Goal: Transaction & Acquisition: Purchase product/service

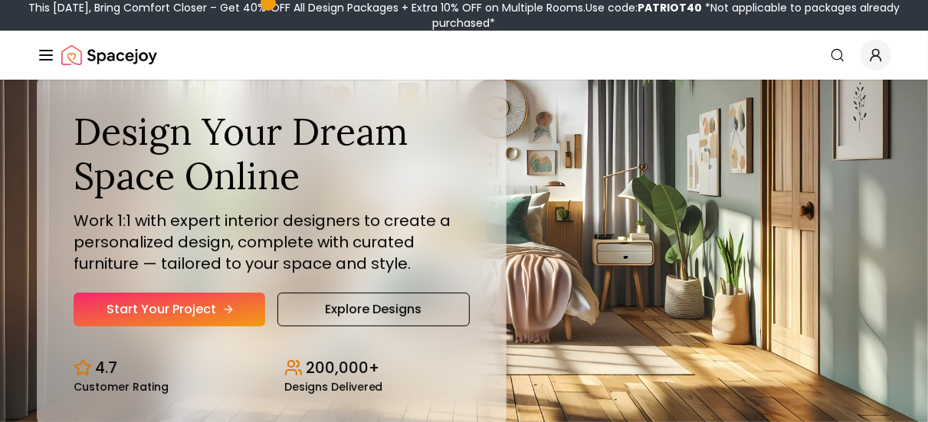
click at [185, 315] on link "Start Your Project" at bounding box center [170, 310] width 192 height 34
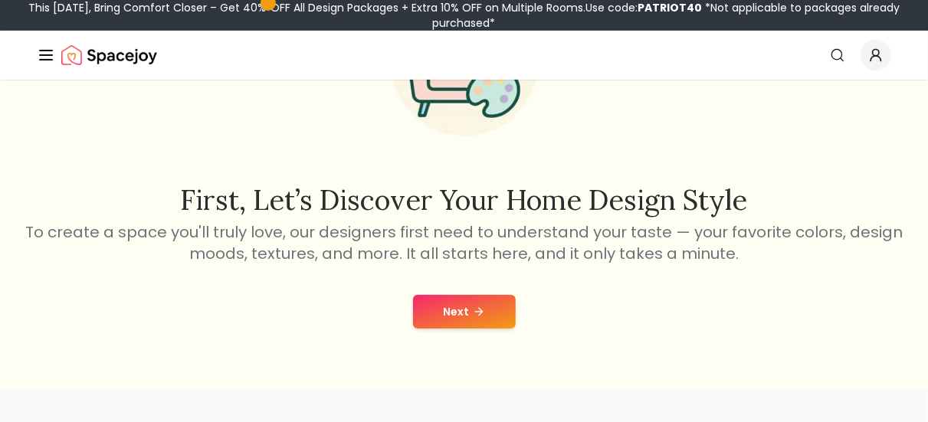
scroll to position [167, 0]
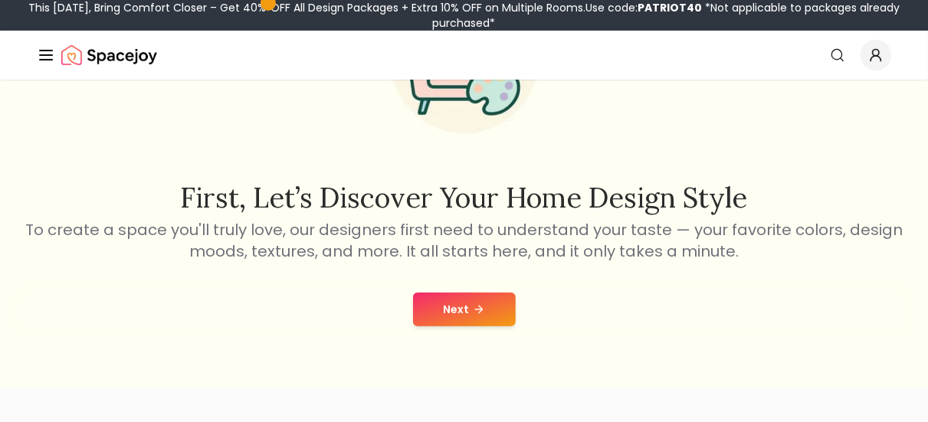
click at [433, 299] on button "Next" at bounding box center [464, 310] width 103 height 34
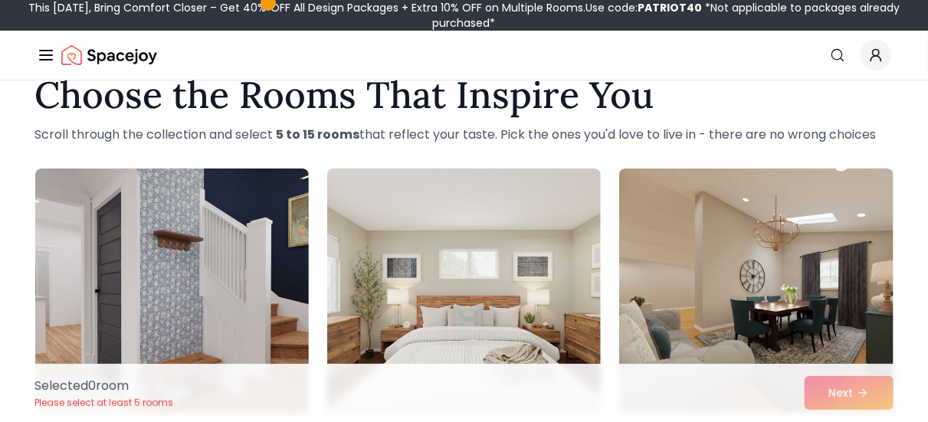
scroll to position [159, 0]
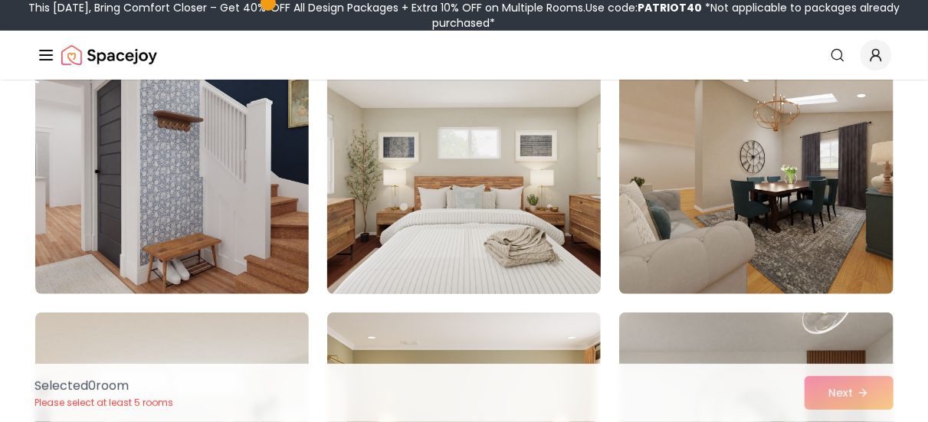
click at [439, 256] on img at bounding box center [463, 171] width 287 height 257
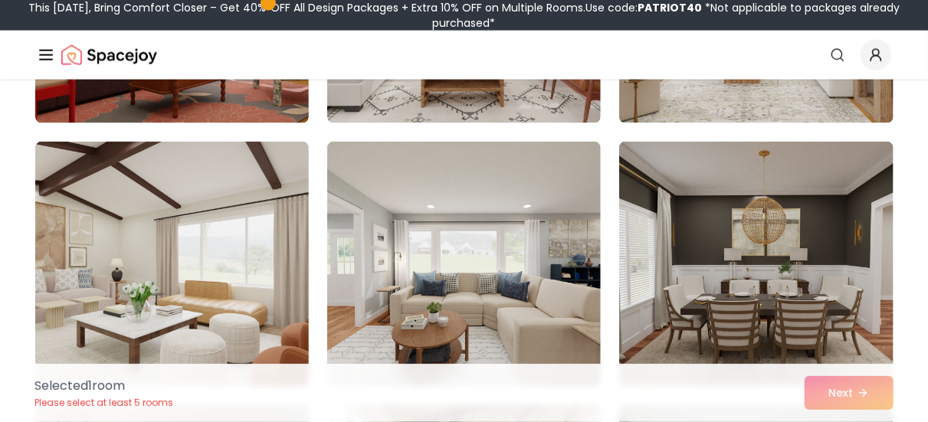
scroll to position [1159, 0]
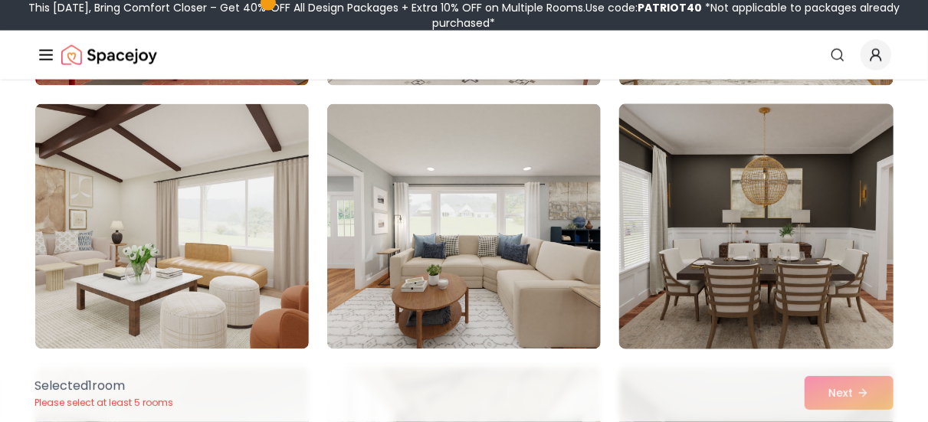
click at [698, 203] on img at bounding box center [755, 226] width 287 height 257
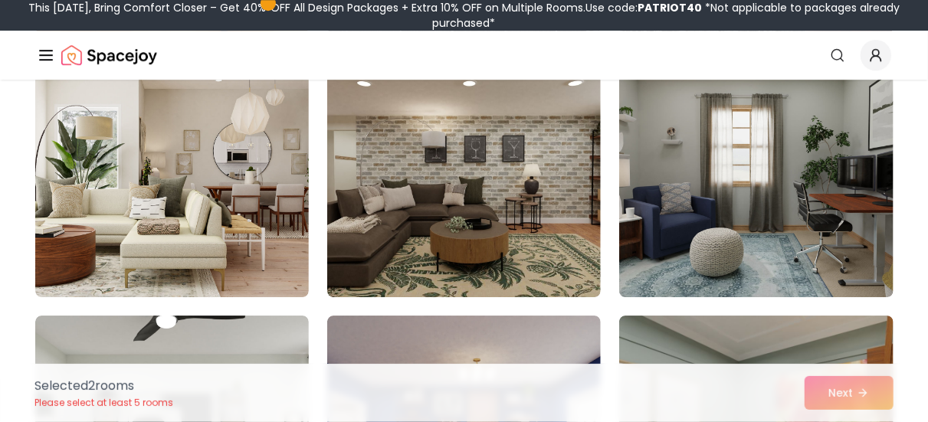
scroll to position [2265, 0]
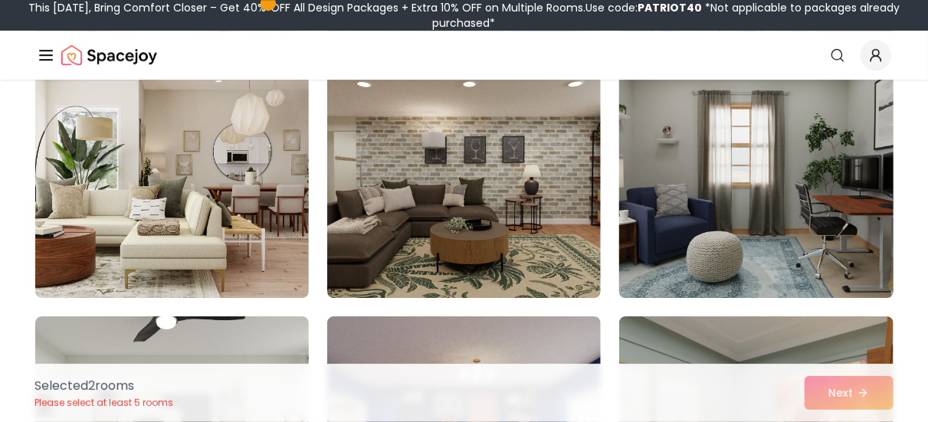
click at [649, 208] on img at bounding box center [755, 175] width 287 height 257
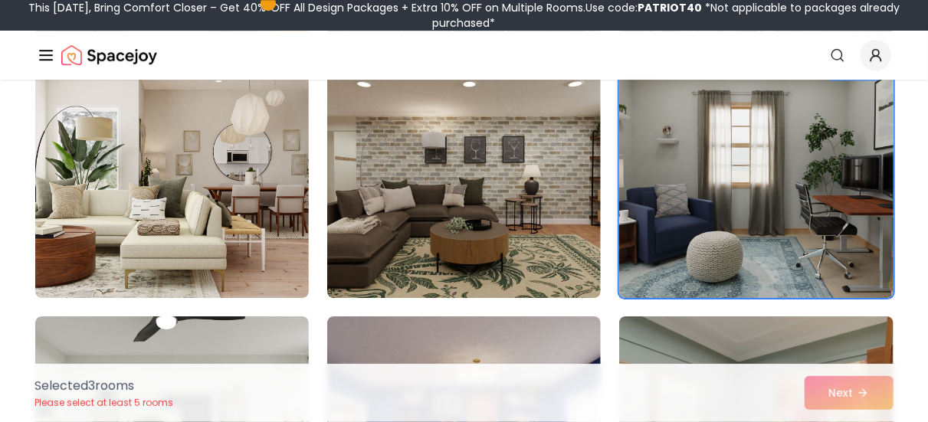
click at [649, 208] on img at bounding box center [755, 175] width 287 height 257
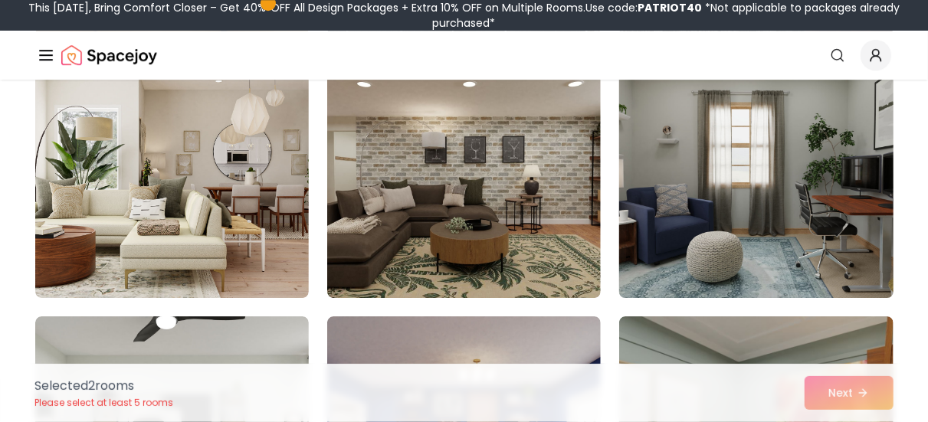
click at [649, 208] on img at bounding box center [755, 175] width 287 height 257
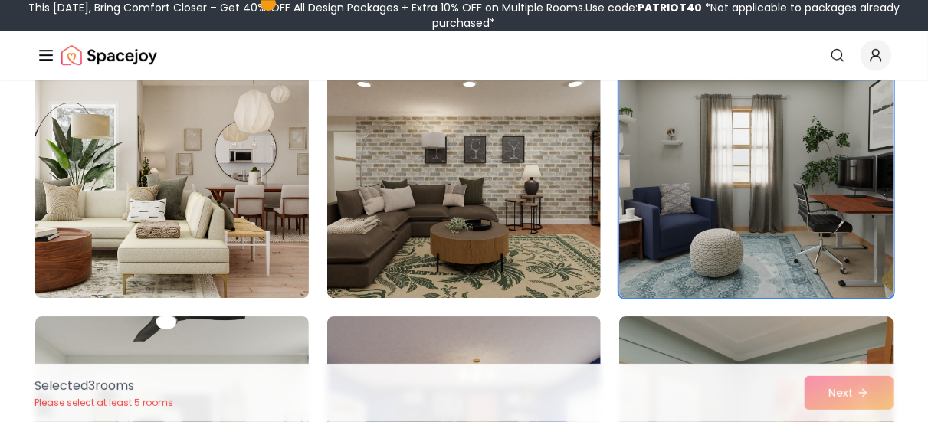
click at [286, 202] on img at bounding box center [171, 175] width 287 height 257
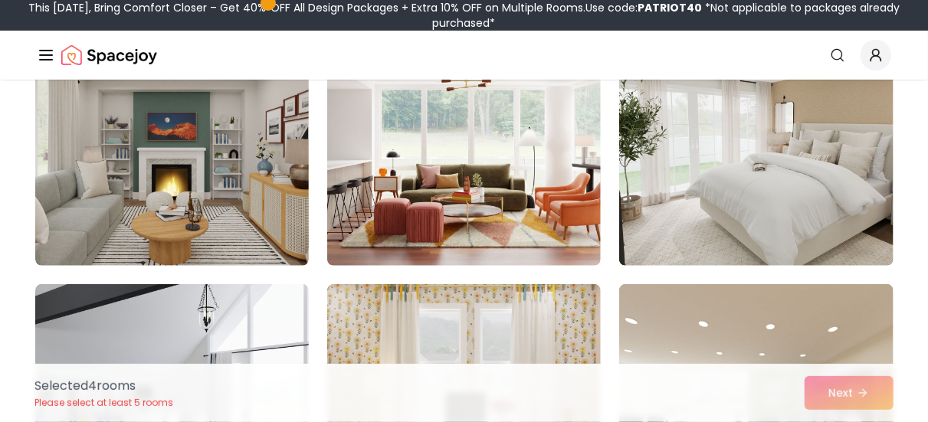
scroll to position [5722, 0]
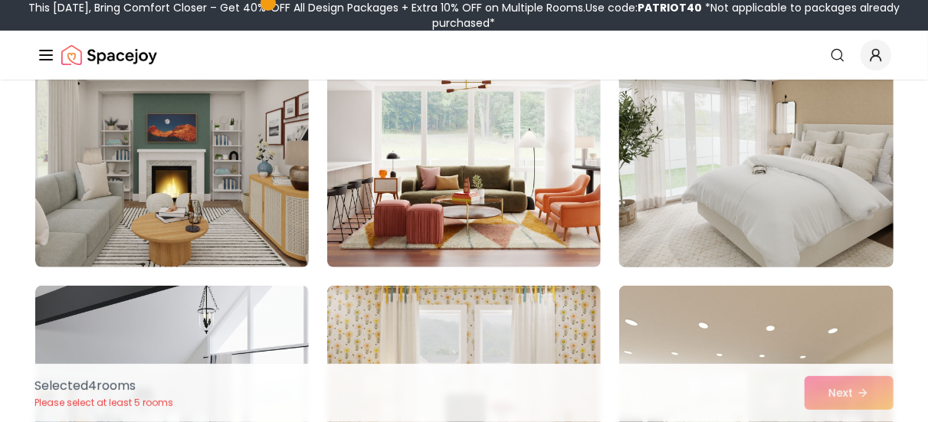
click at [694, 167] on img at bounding box center [755, 144] width 287 height 257
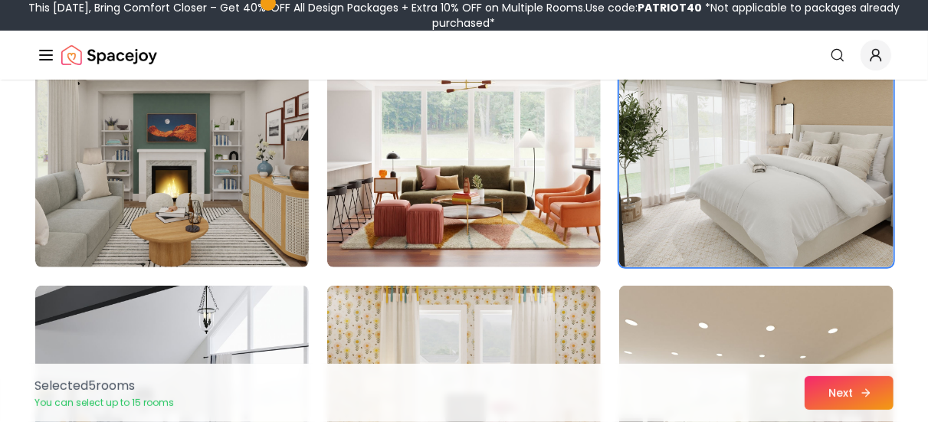
click at [851, 398] on button "Next" at bounding box center [849, 393] width 89 height 34
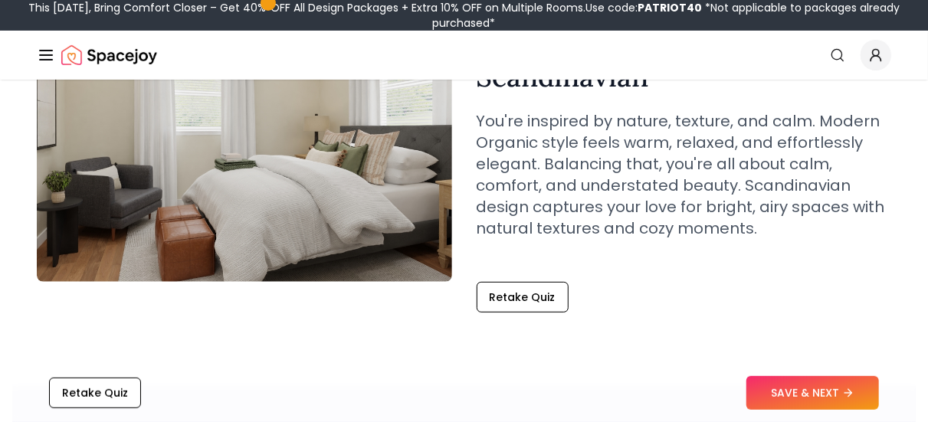
scroll to position [180, 0]
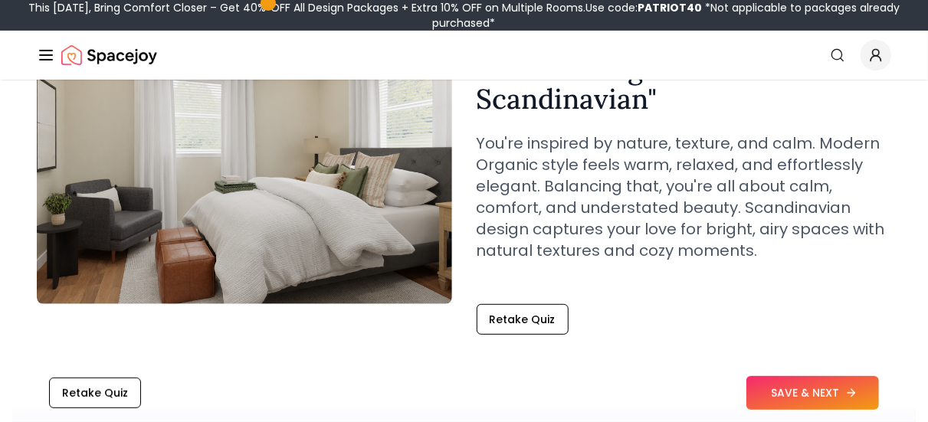
click at [826, 380] on button "SAVE & NEXT" at bounding box center [812, 393] width 133 height 34
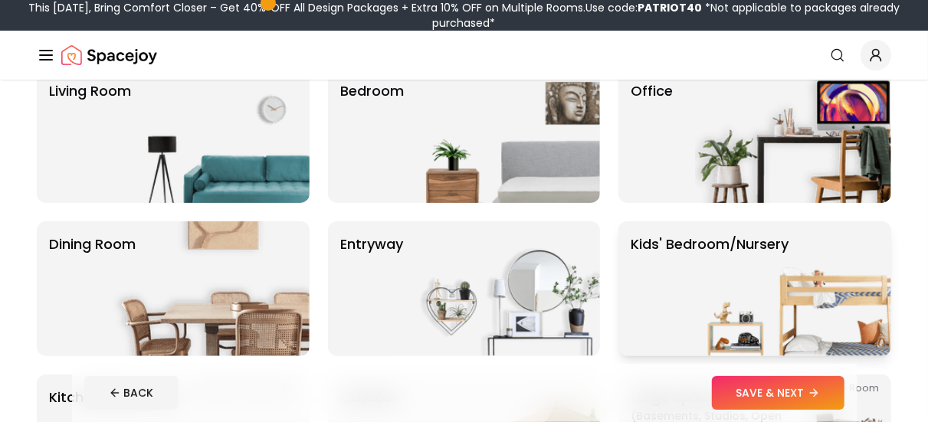
scroll to position [143, 0]
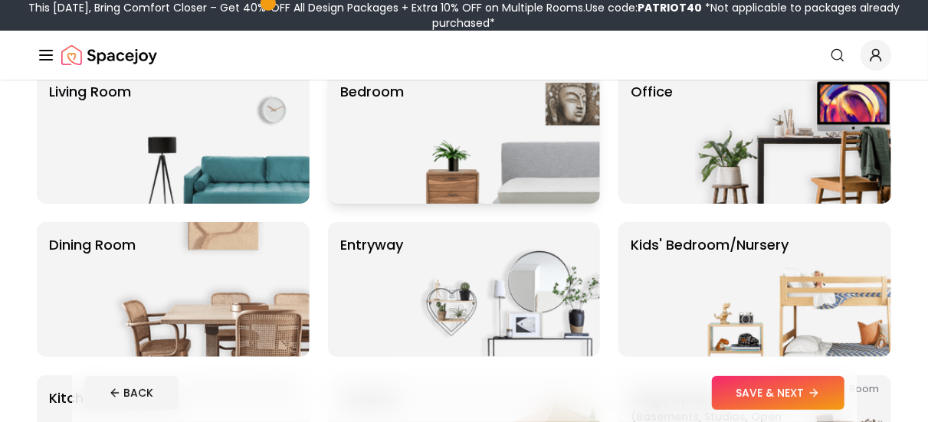
click at [577, 179] on img at bounding box center [502, 136] width 196 height 135
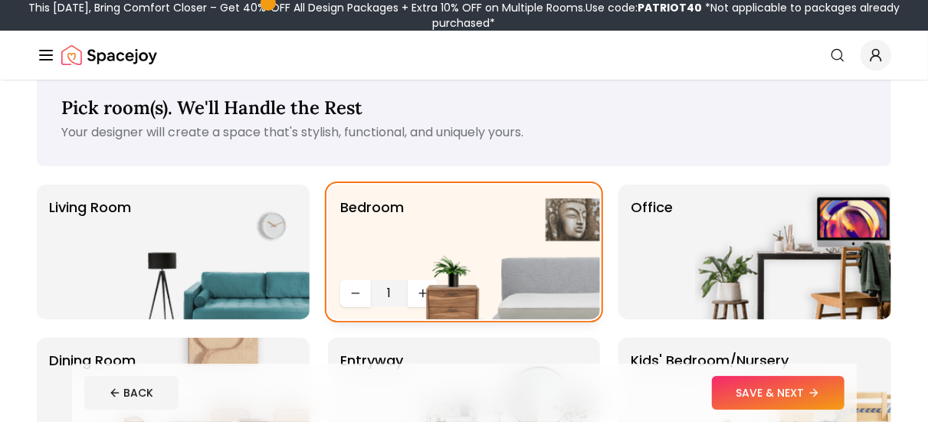
scroll to position [26, 0]
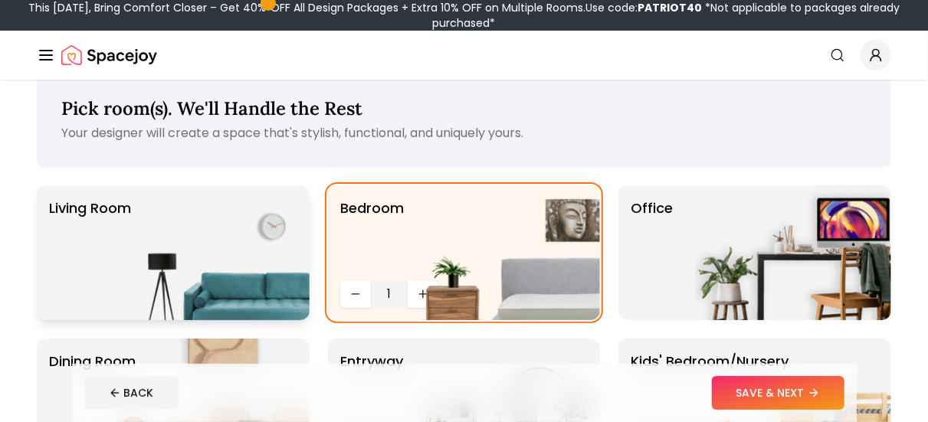
click at [267, 243] on img at bounding box center [211, 252] width 196 height 135
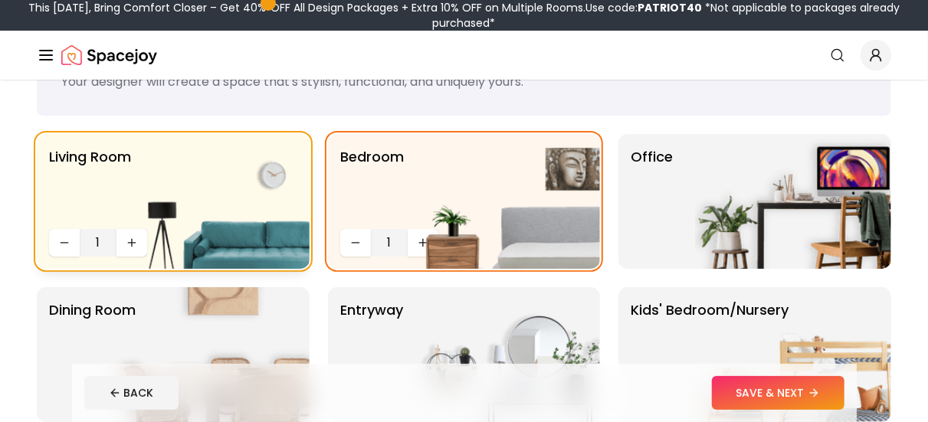
scroll to position [78, 0]
click at [253, 189] on img at bounding box center [211, 200] width 196 height 135
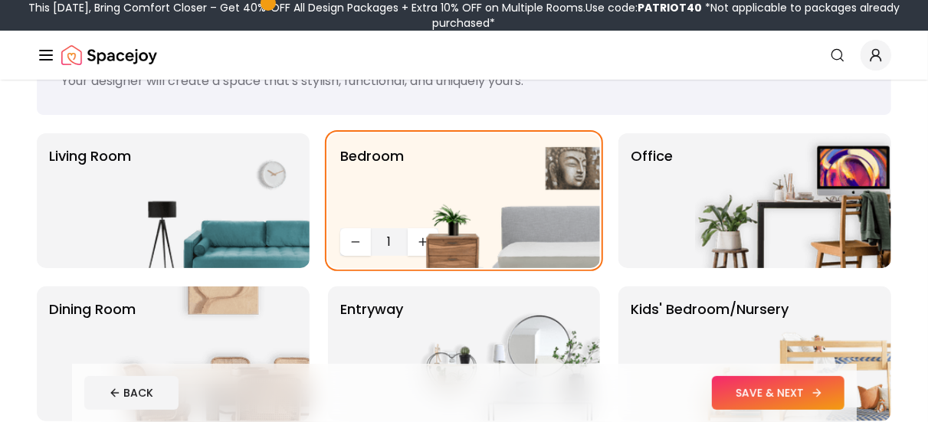
click at [736, 385] on button "SAVE & NEXT" at bounding box center [778, 393] width 133 height 34
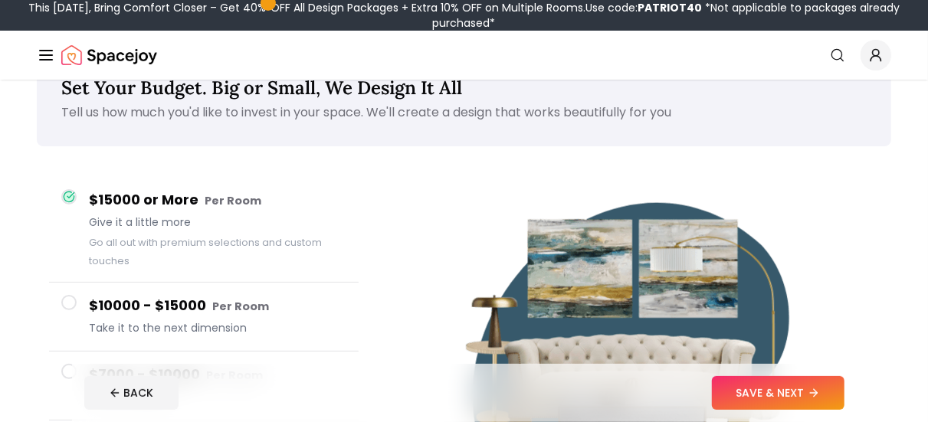
scroll to position [48, 0]
click at [821, 386] on button "SAVE & NEXT" at bounding box center [778, 393] width 133 height 34
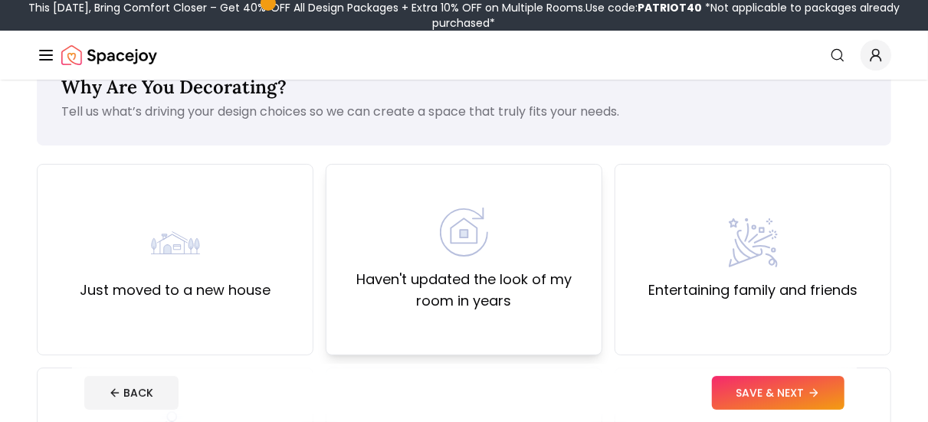
click at [519, 282] on label "Haven't updated the look of my room in years" at bounding box center [464, 290] width 251 height 43
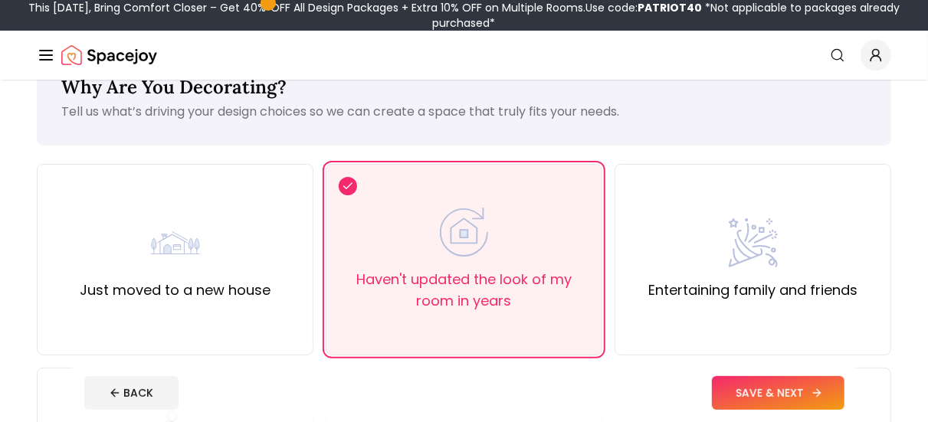
click at [733, 399] on button "SAVE & NEXT" at bounding box center [778, 393] width 133 height 34
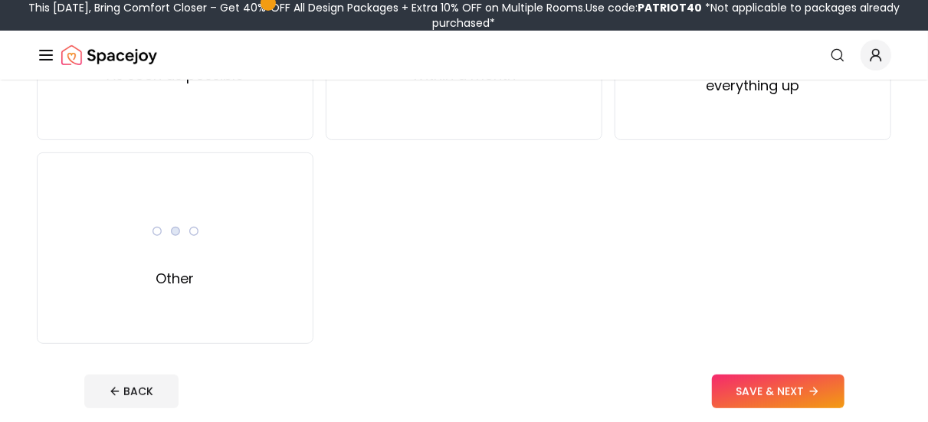
scroll to position [264, 0]
click at [303, 248] on div "Other" at bounding box center [175, 248] width 277 height 192
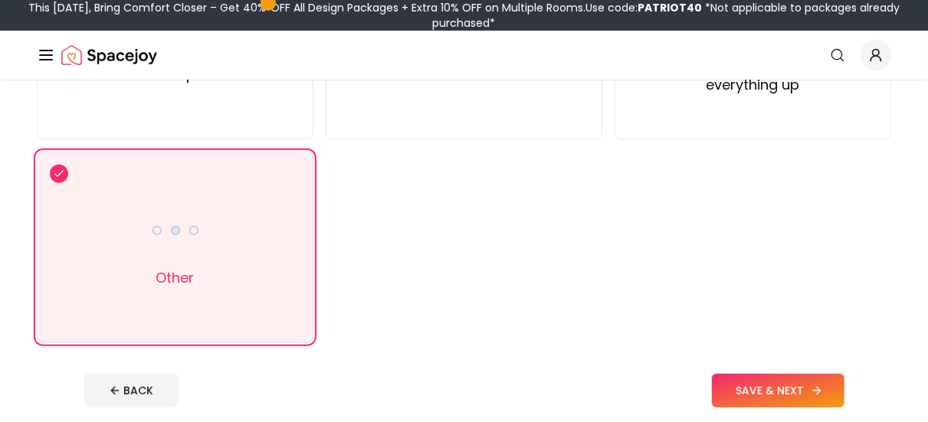
click at [779, 384] on button "SAVE & NEXT" at bounding box center [778, 391] width 133 height 34
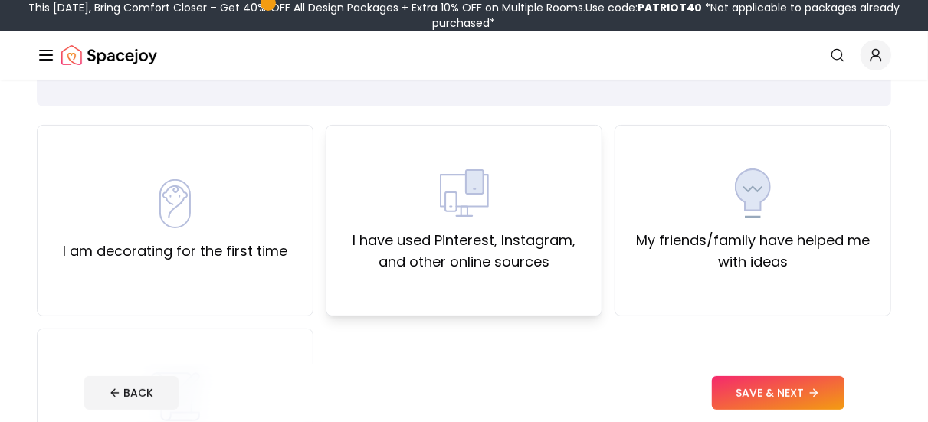
scroll to position [87, 0]
click at [258, 244] on label "I am decorating for the first time" at bounding box center [175, 250] width 225 height 21
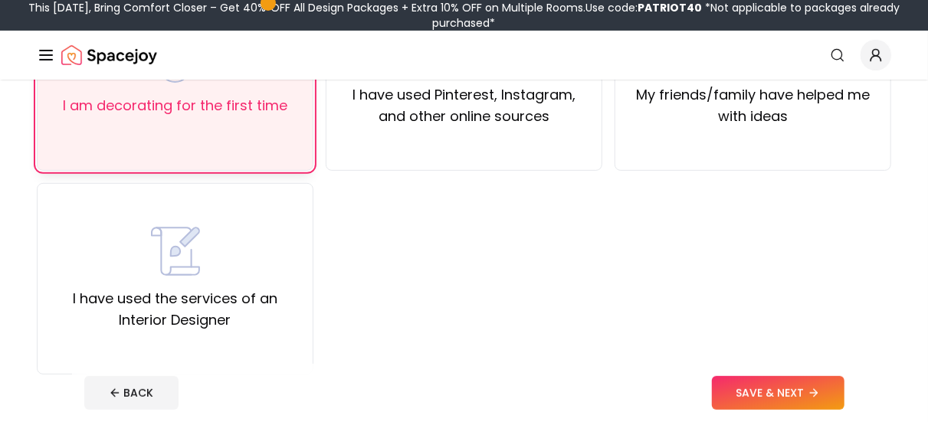
scroll to position [233, 0]
click at [779, 387] on button "SAVE & NEXT" at bounding box center [778, 393] width 133 height 34
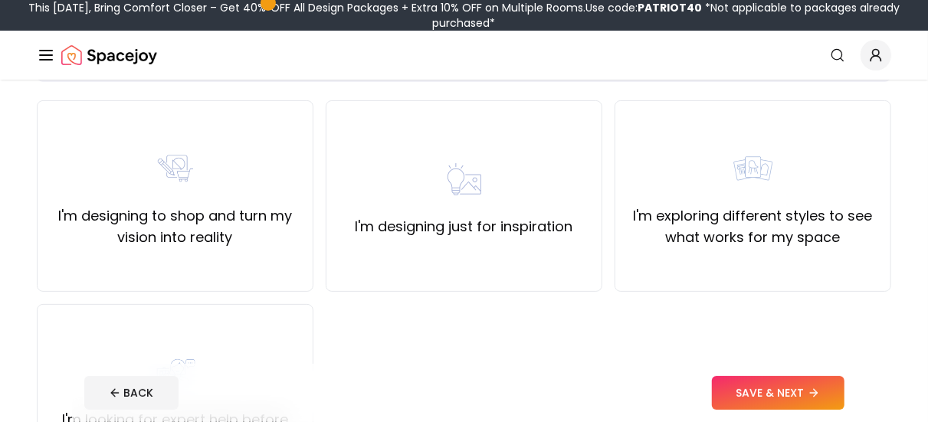
scroll to position [110, 0]
click at [536, 229] on label "I'm designing just for inspiration" at bounding box center [465, 227] width 218 height 21
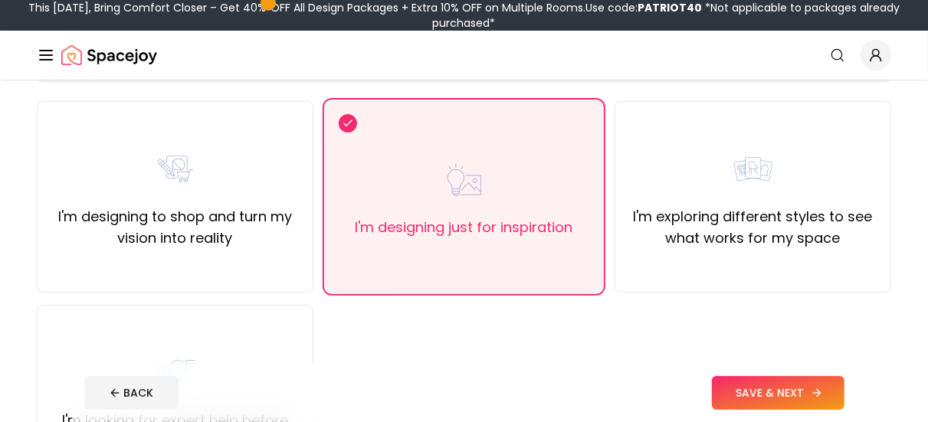
click at [735, 387] on button "SAVE & NEXT" at bounding box center [778, 393] width 133 height 34
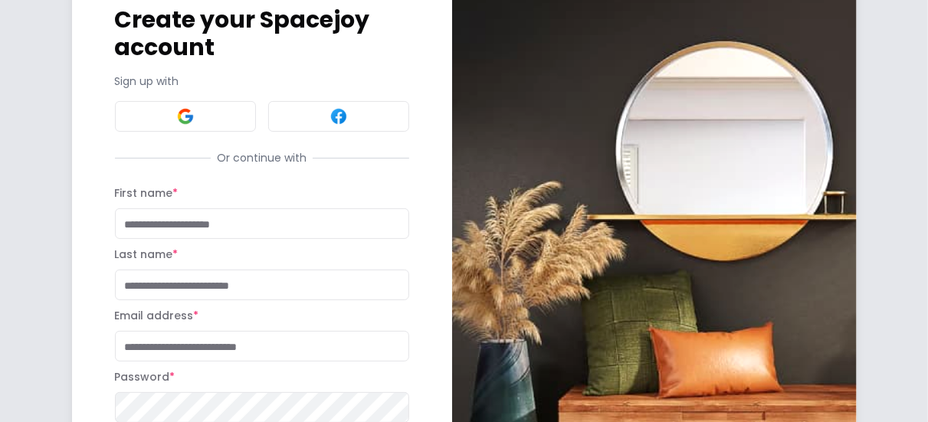
scroll to position [83, 0]
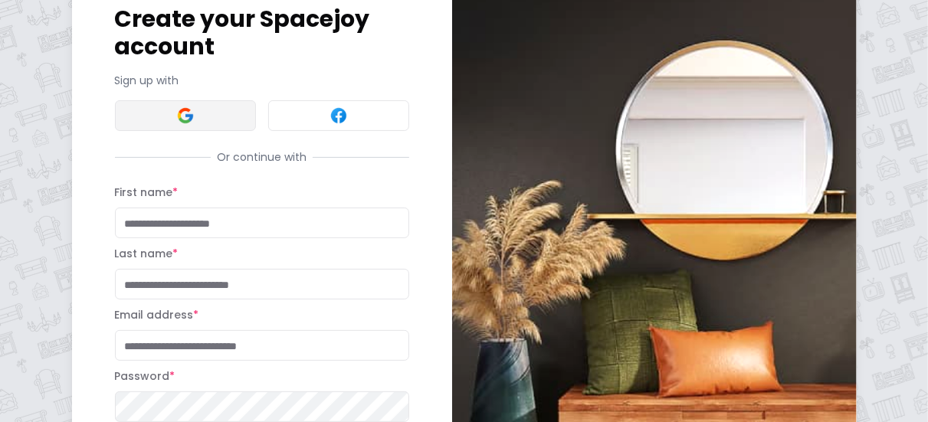
click at [229, 108] on button at bounding box center [185, 115] width 141 height 31
